Goal: Task Accomplishment & Management: Complete application form

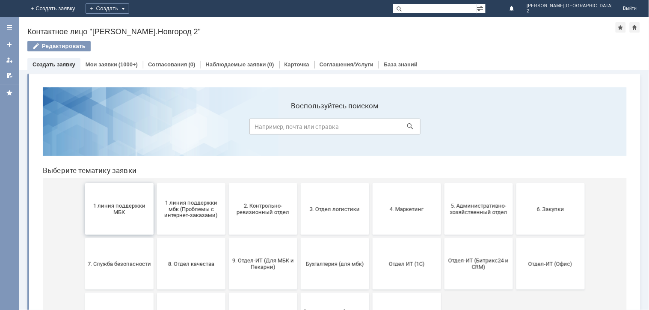
click at [105, 214] on span "1 линия поддержки МБК" at bounding box center [118, 208] width 63 height 13
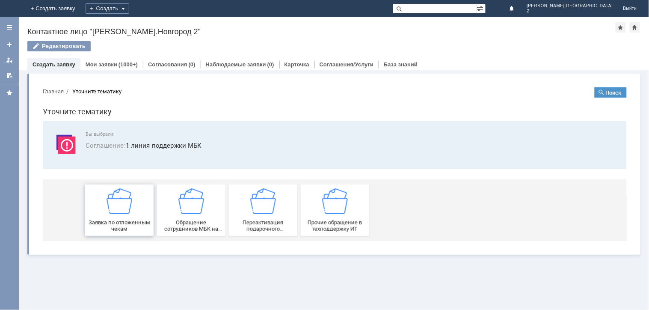
click at [110, 202] on img at bounding box center [119, 201] width 26 height 26
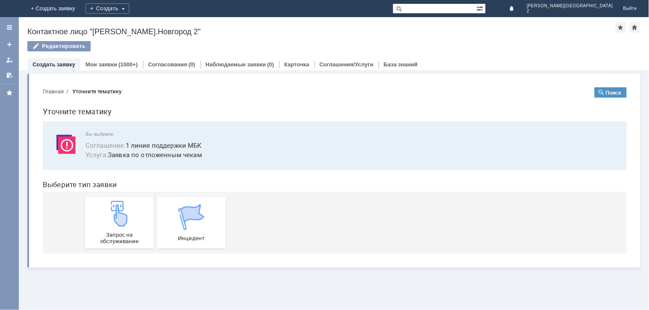
click at [110, 202] on img at bounding box center [119, 213] width 26 height 26
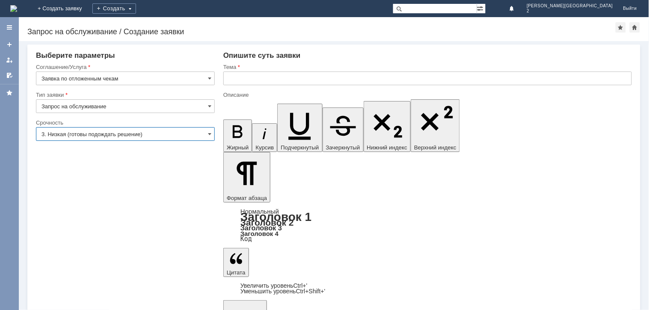
click at [200, 129] on input "3. Низкая (готовы подождать решение)" at bounding box center [125, 134] width 179 height 14
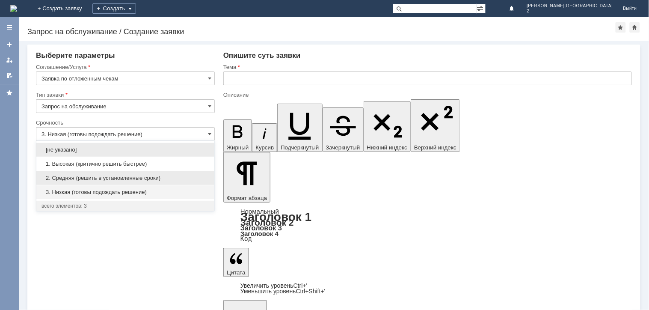
click at [190, 173] on div "2. Средняя (решить в установленные сроки)" at bounding box center [125, 178] width 178 height 14
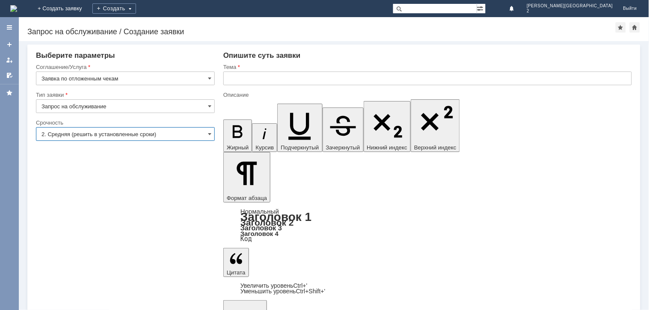
type input "2. Средняя (решить в установленные сроки)"
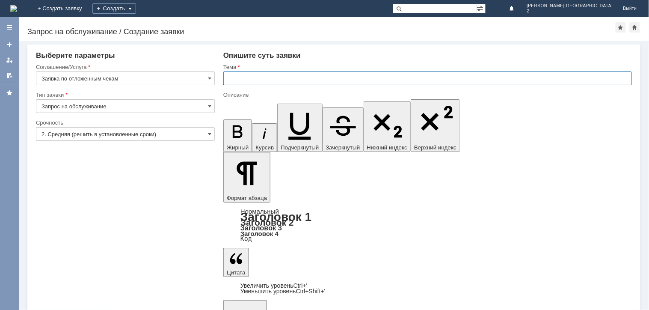
click at [245, 80] on input "text" at bounding box center [427, 78] width 409 height 14
click at [251, 77] on input "Оложенные чеки" at bounding box center [427, 78] width 409 height 14
click at [244, 82] on input "Оложенные чеки" at bounding box center [427, 78] width 409 height 14
type input "Отложенные чеки"
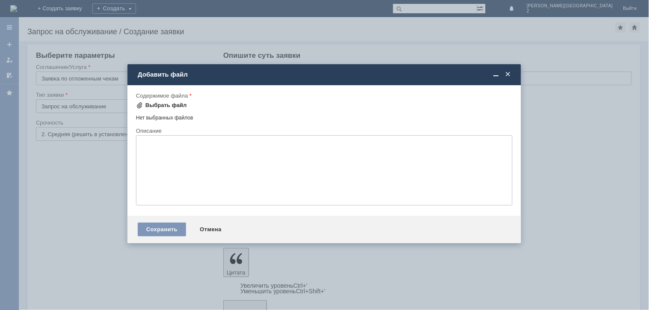
click at [167, 102] on div "Выбрать файл" at bounding box center [167, 105] width 42 height 7
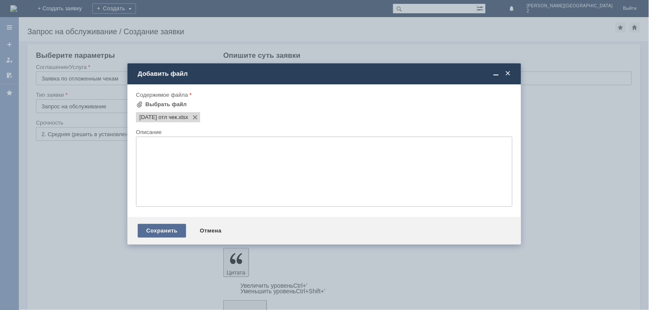
click at [168, 232] on div "Сохранить" at bounding box center [162, 231] width 48 height 14
